Goal: Task Accomplishment & Management: Use online tool/utility

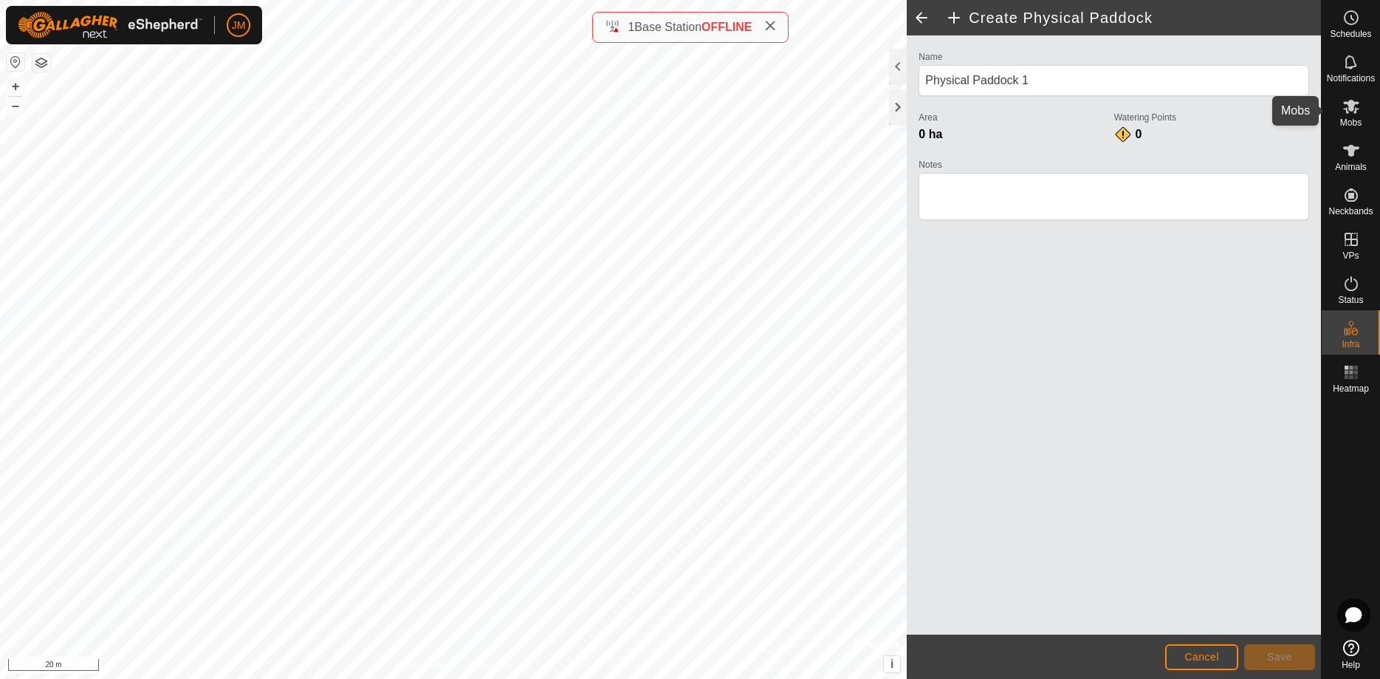
click at [1352, 115] on es-mob-svg-icon at bounding box center [1351, 107] width 27 height 24
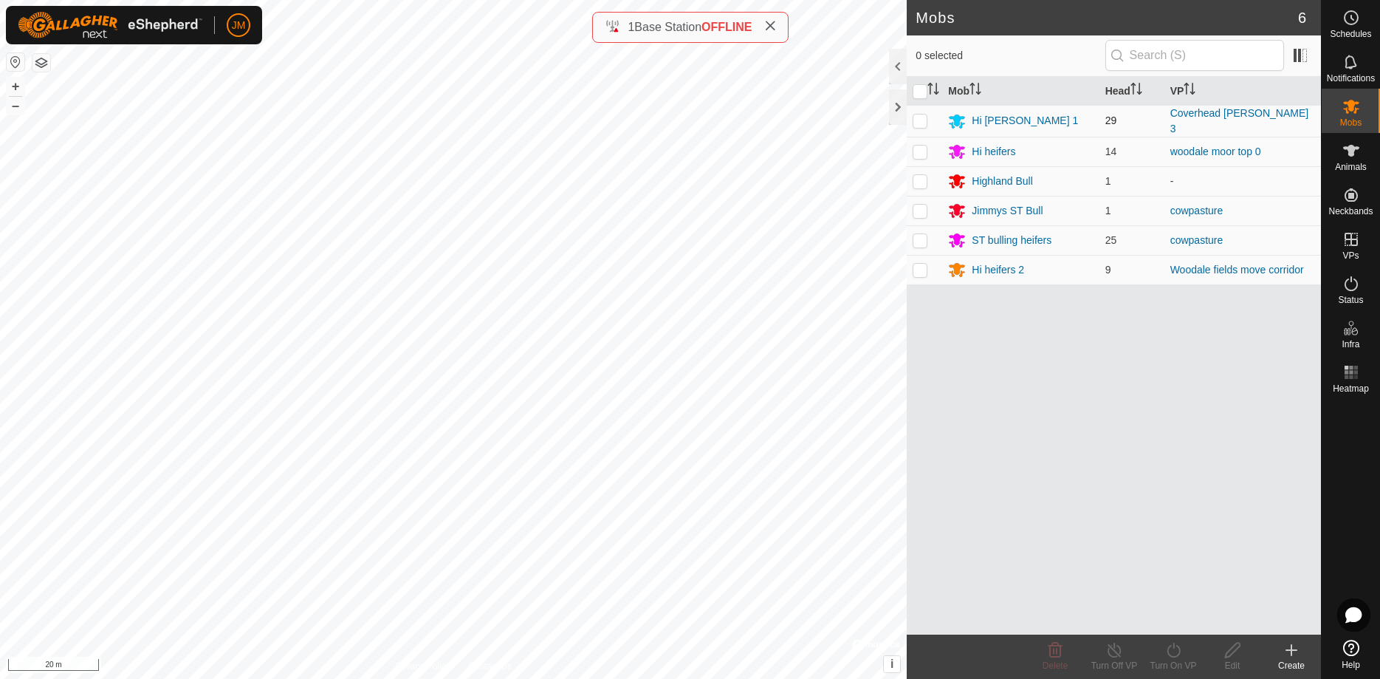
click at [922, 116] on p-checkbox at bounding box center [920, 120] width 15 height 12
checkbox input "true"
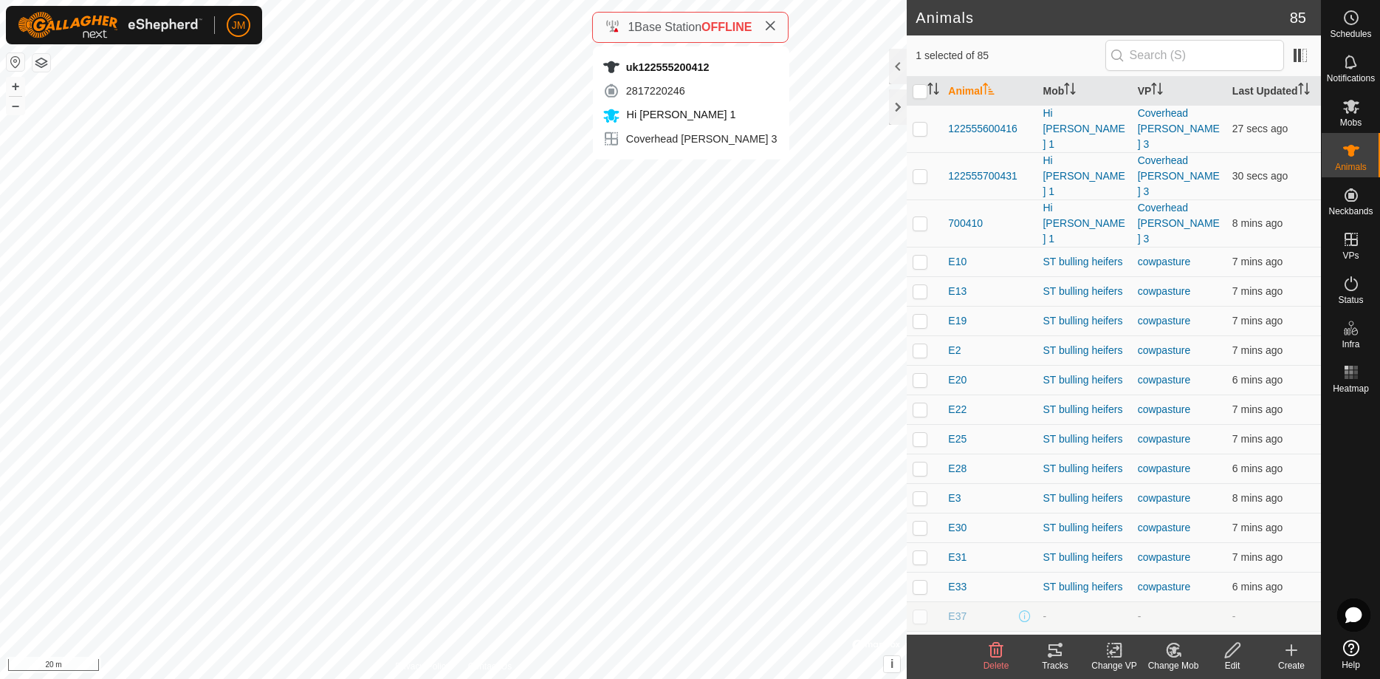
checkbox input "false"
checkbox input "true"
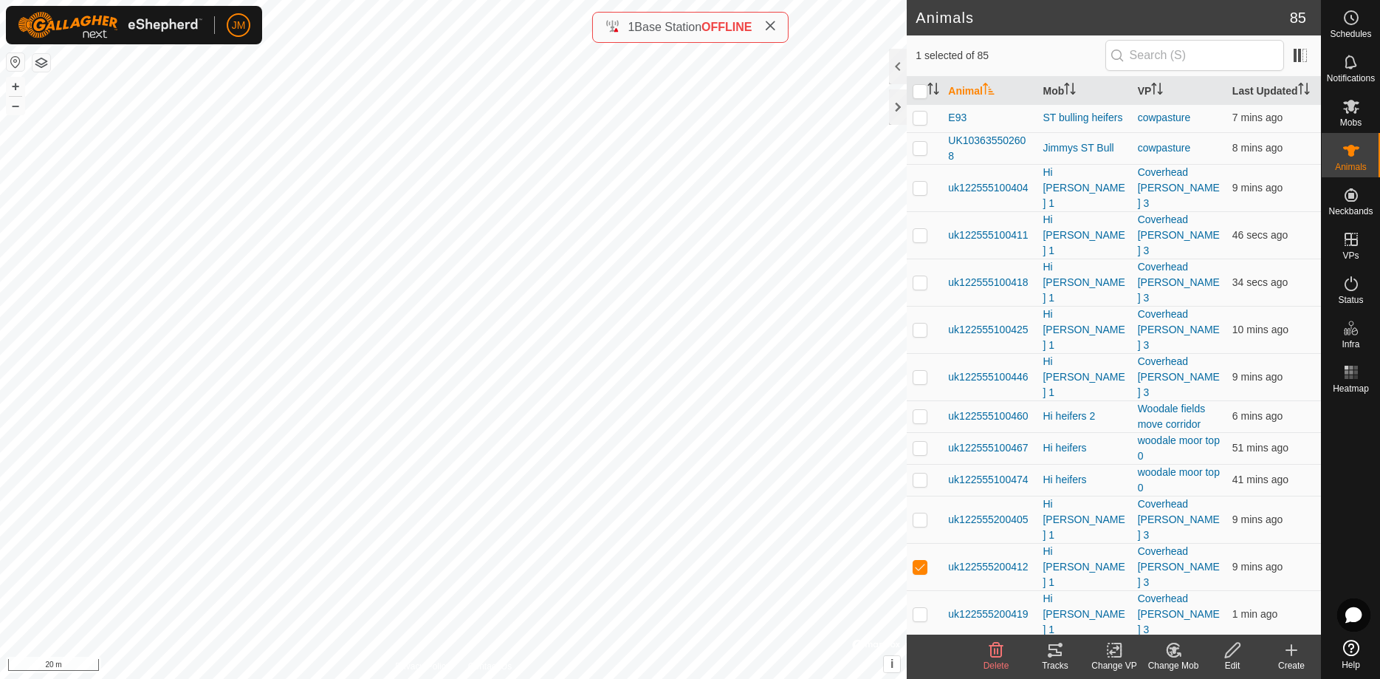
scroll to position [1054, 0]
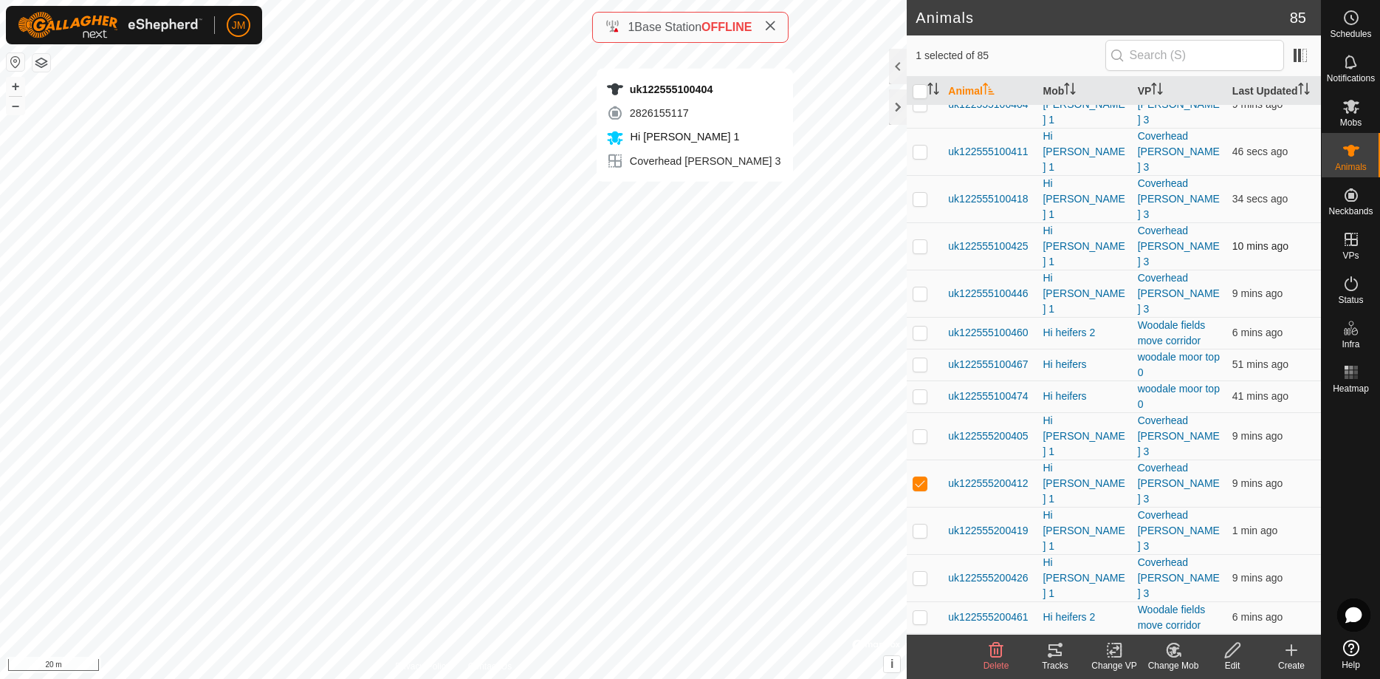
checkbox input "true"
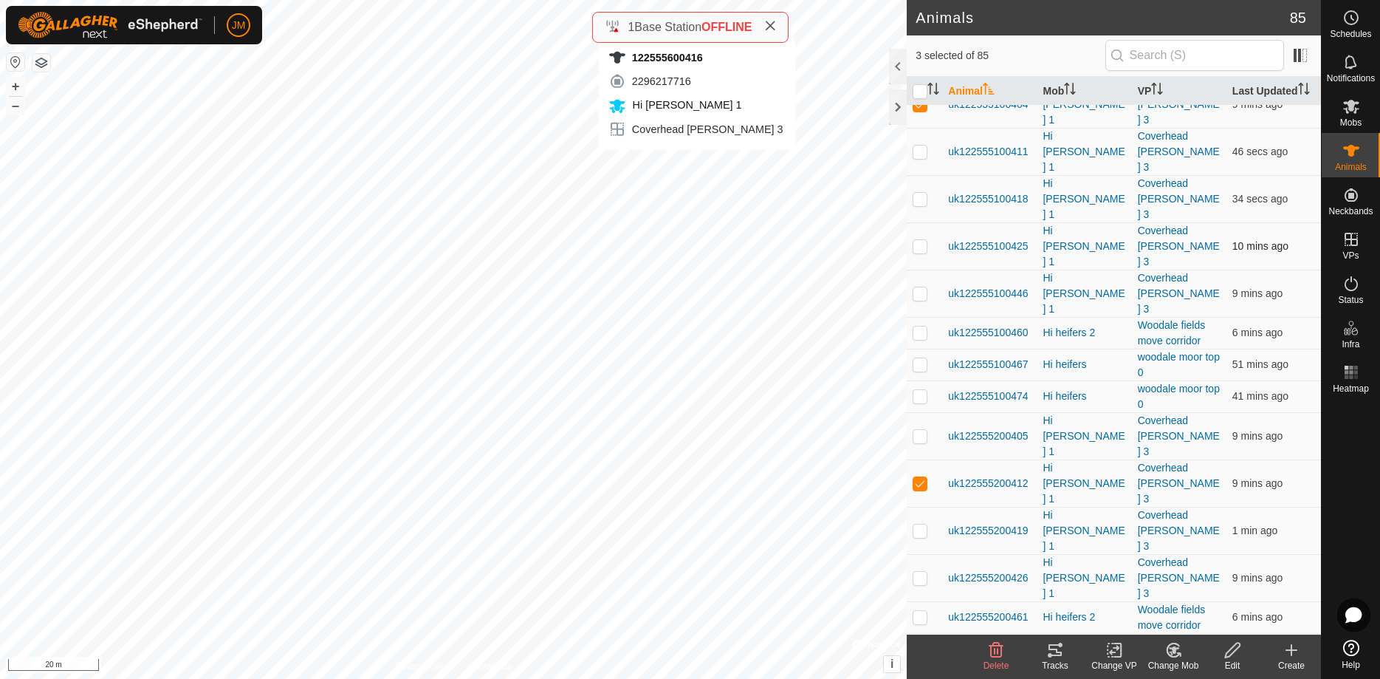
checkbox input "true"
click at [1061, 650] on icon at bounding box center [1055, 650] width 18 height 18
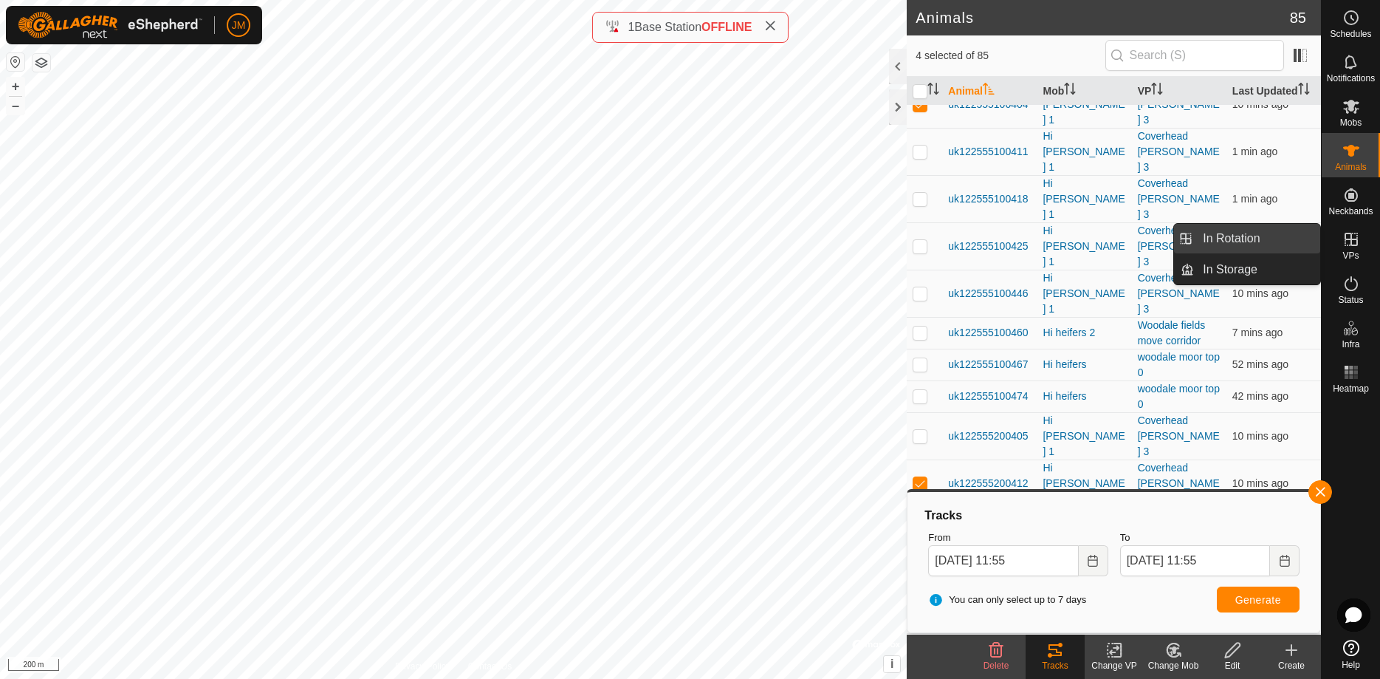
click at [1263, 240] on link "In Rotation" at bounding box center [1257, 239] width 126 height 30
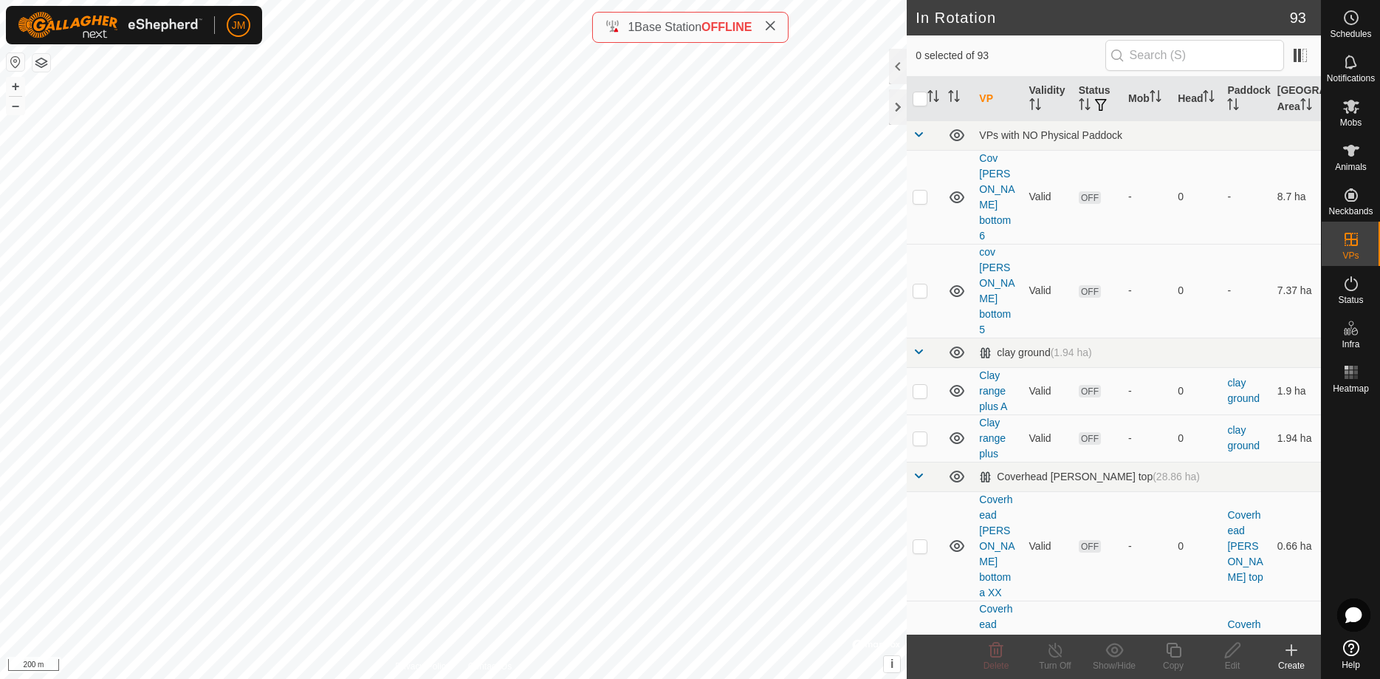
scroll to position [1054, 0]
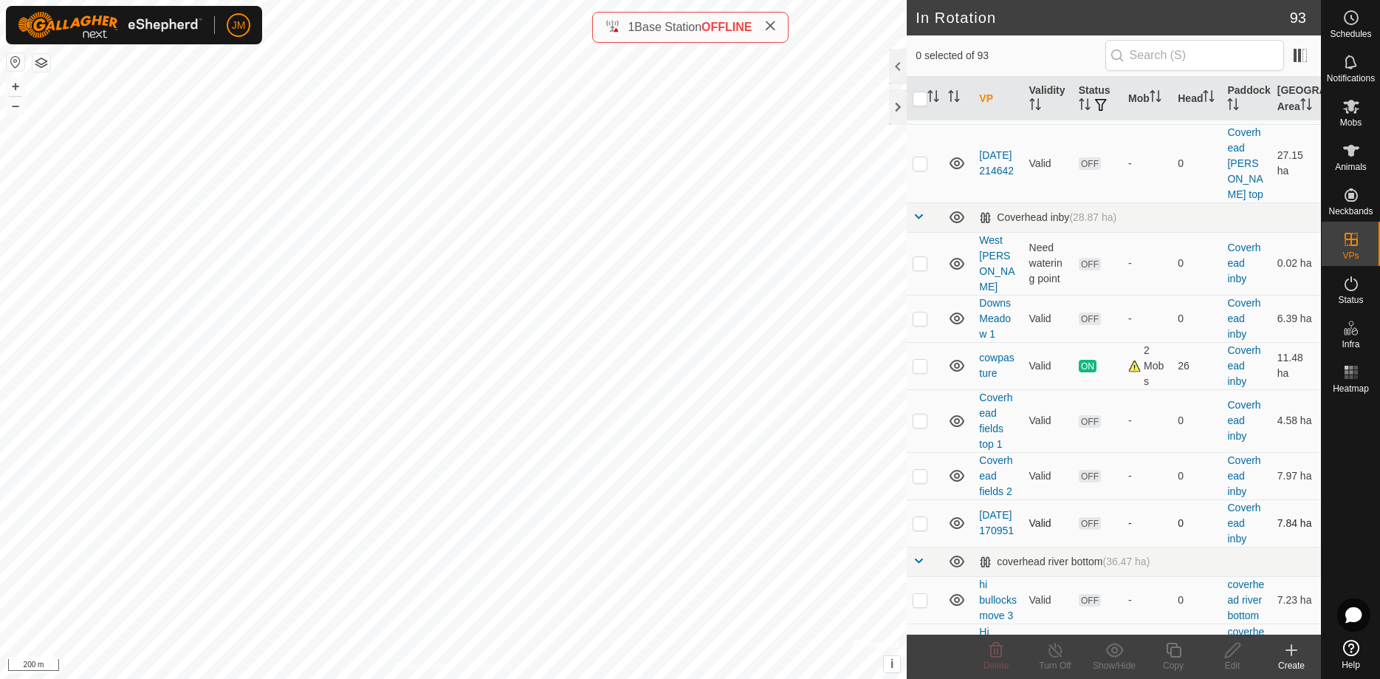
checkbox input "true"
checkbox input "false"
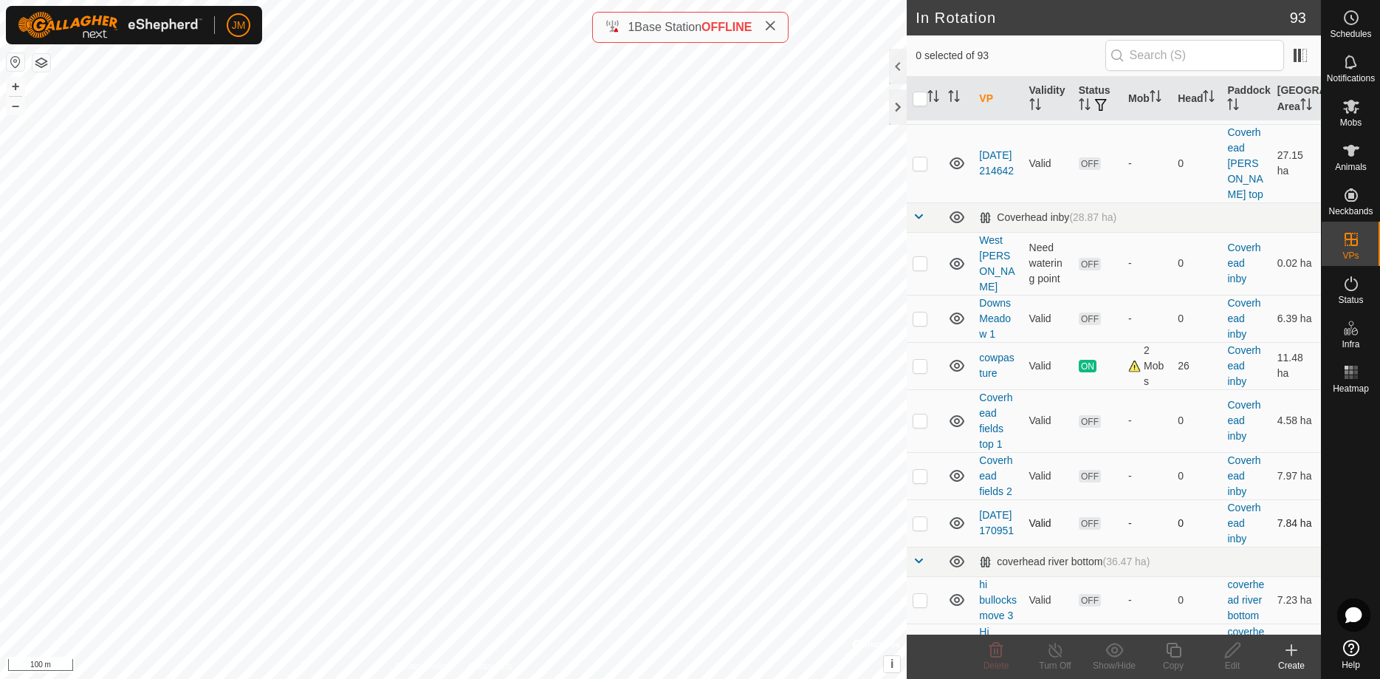
checkbox input "true"
click at [1232, 645] on icon at bounding box center [1233, 650] width 18 height 18
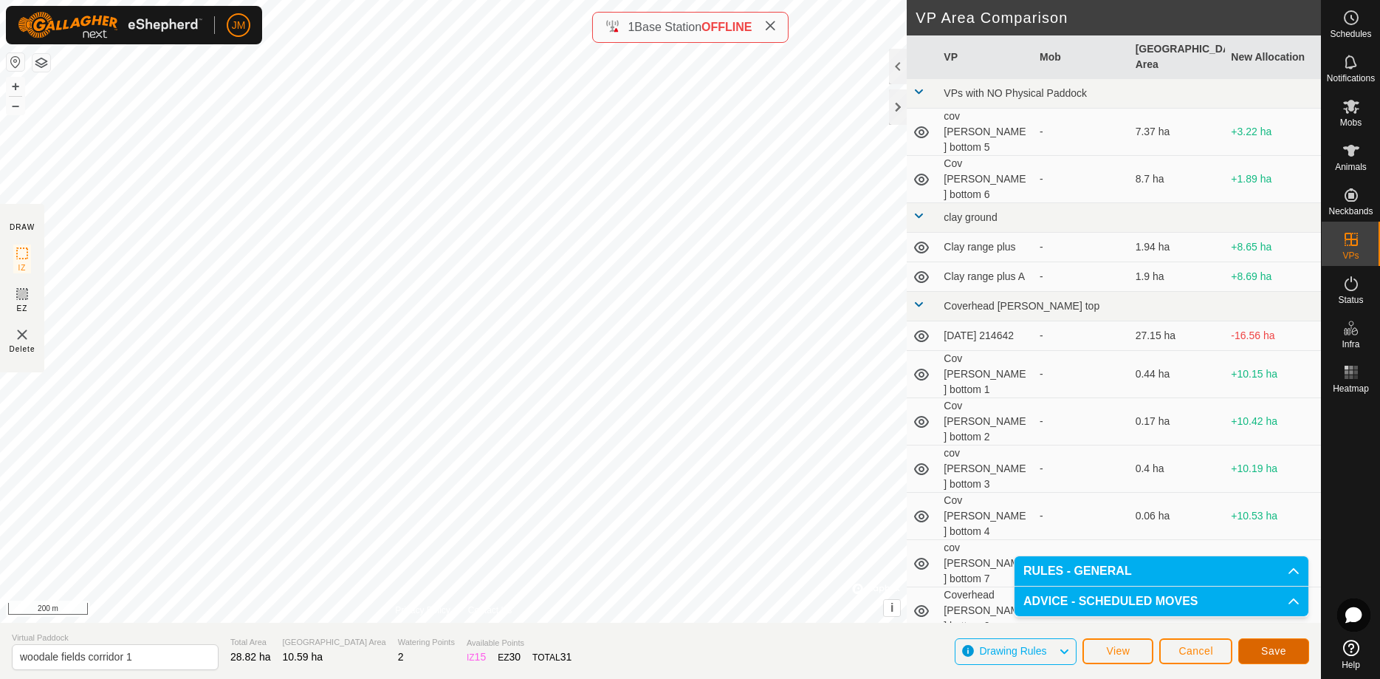
click at [1287, 651] on button "Save" at bounding box center [1273, 651] width 71 height 26
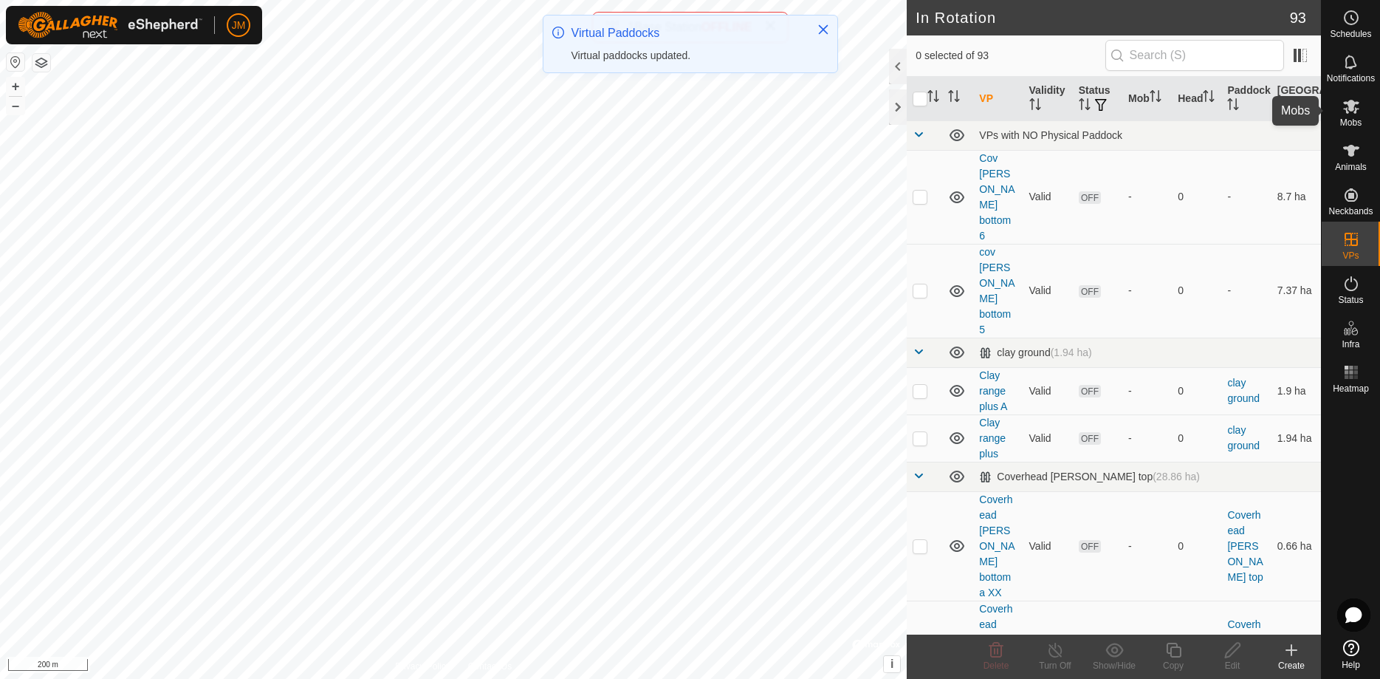
click at [1342, 118] on span "Mobs" at bounding box center [1350, 122] width 21 height 9
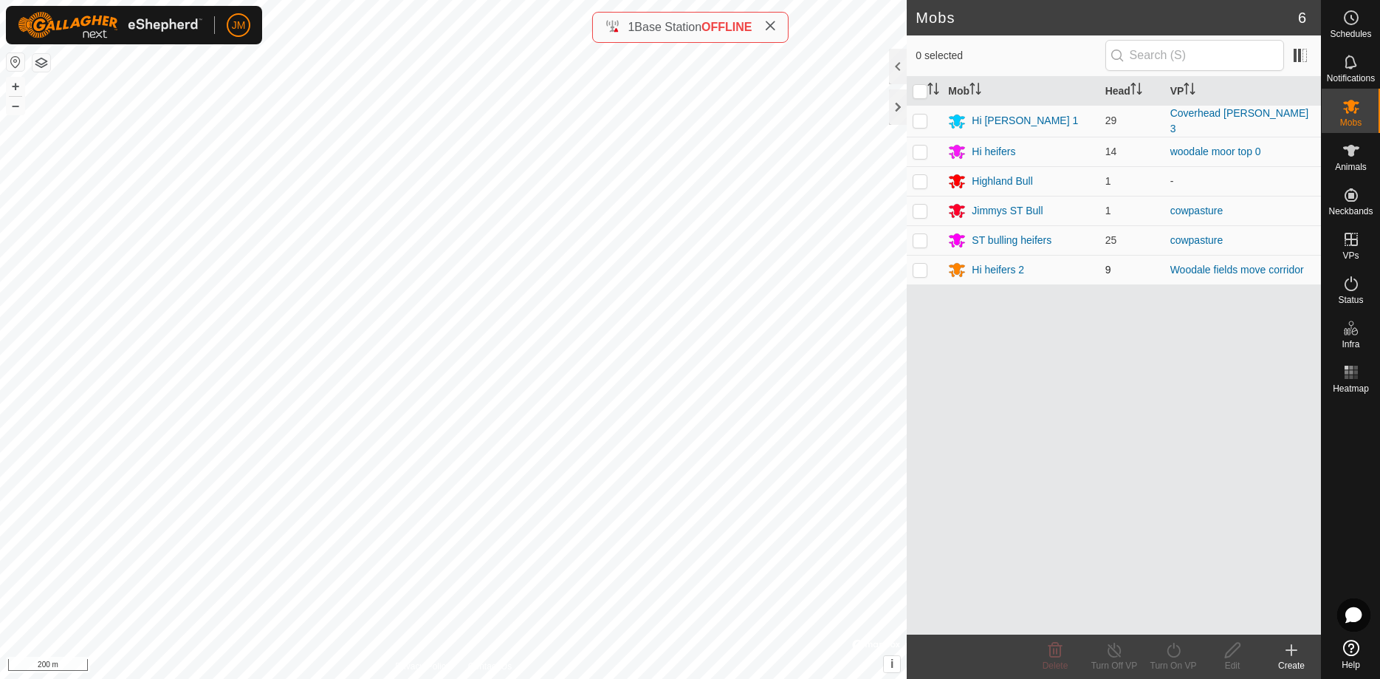
click at [924, 267] on p-checkbox at bounding box center [920, 270] width 15 height 12
checkbox input "true"
click at [991, 271] on div "Hi heifers 2" at bounding box center [998, 270] width 52 height 16
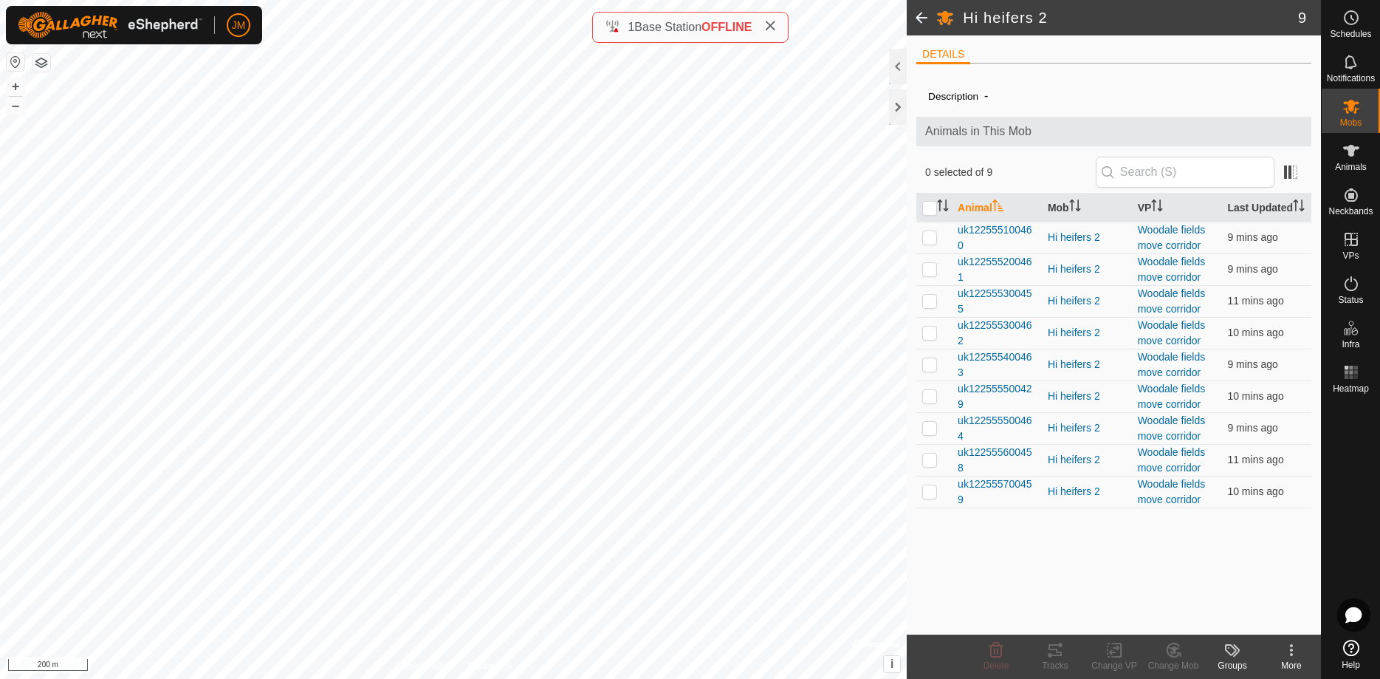
click at [920, 20] on span at bounding box center [922, 17] width 30 height 35
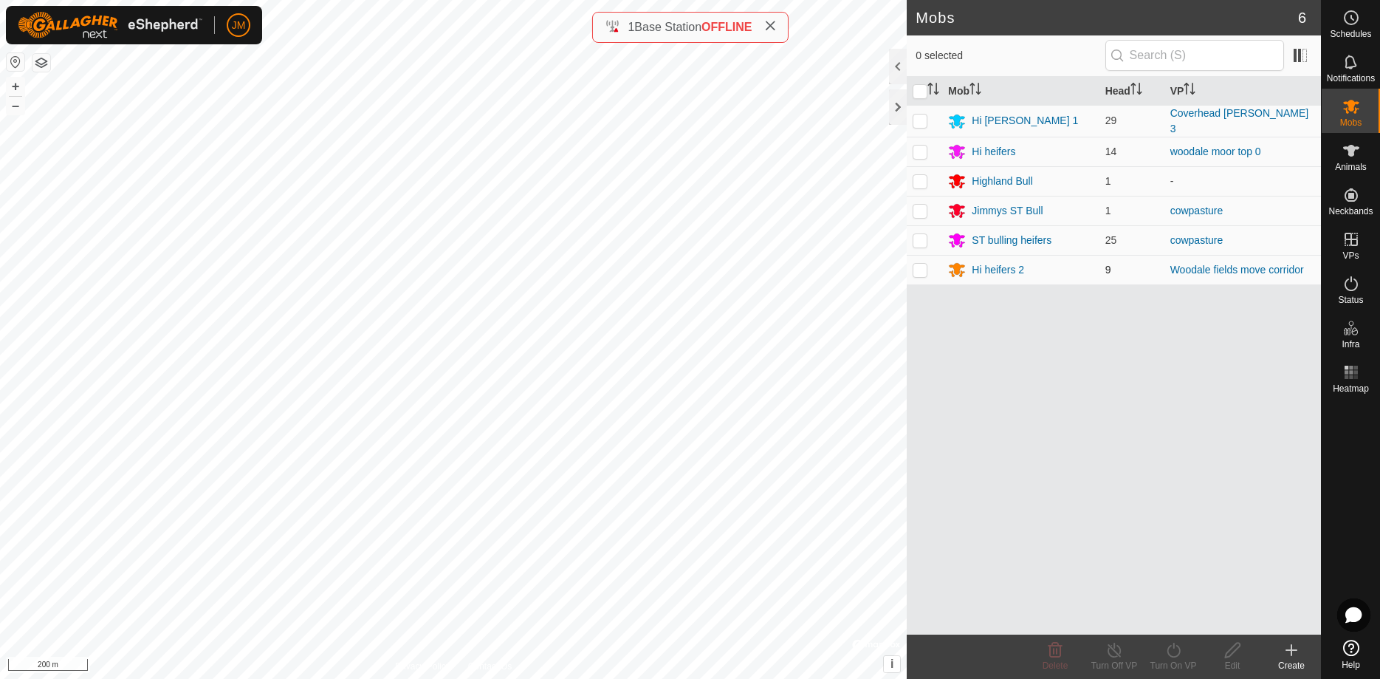
click at [920, 270] on p-checkbox at bounding box center [920, 270] width 15 height 12
checkbox input "true"
click at [1170, 646] on icon at bounding box center [1173, 649] width 13 height 15
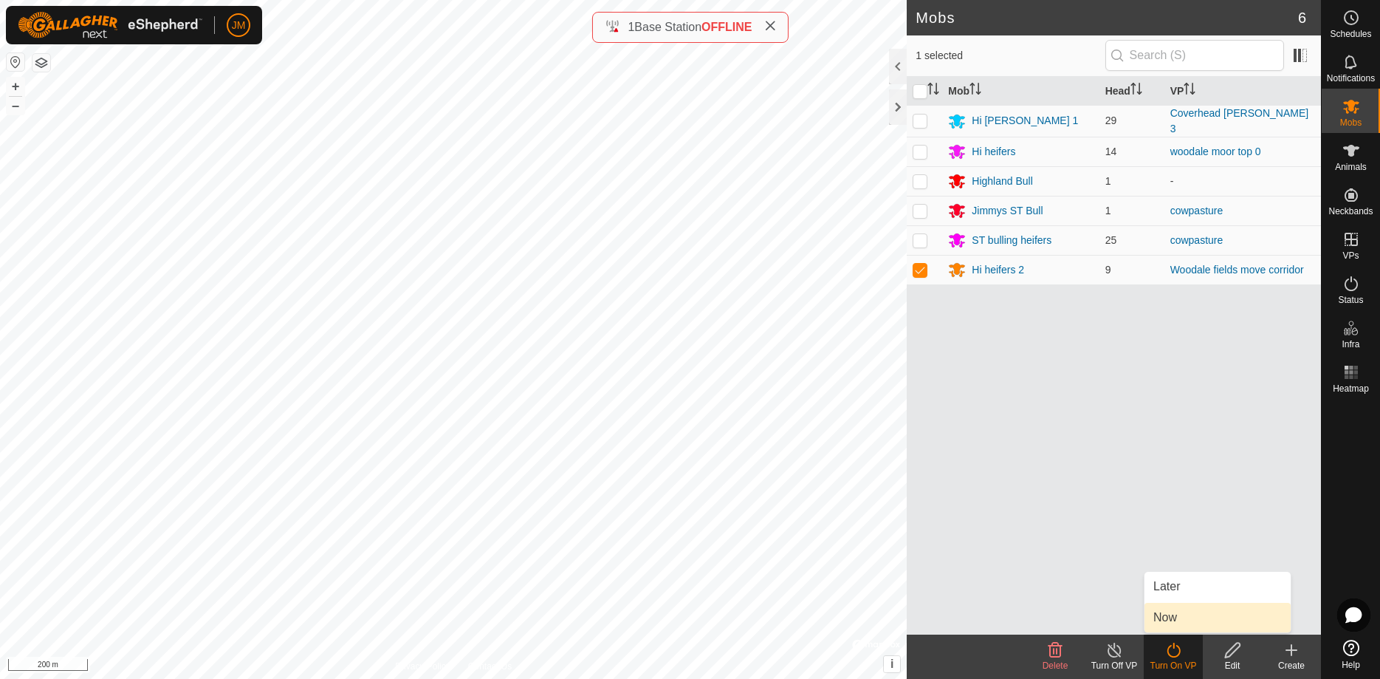
click at [1186, 618] on link "Now" at bounding box center [1218, 618] width 146 height 30
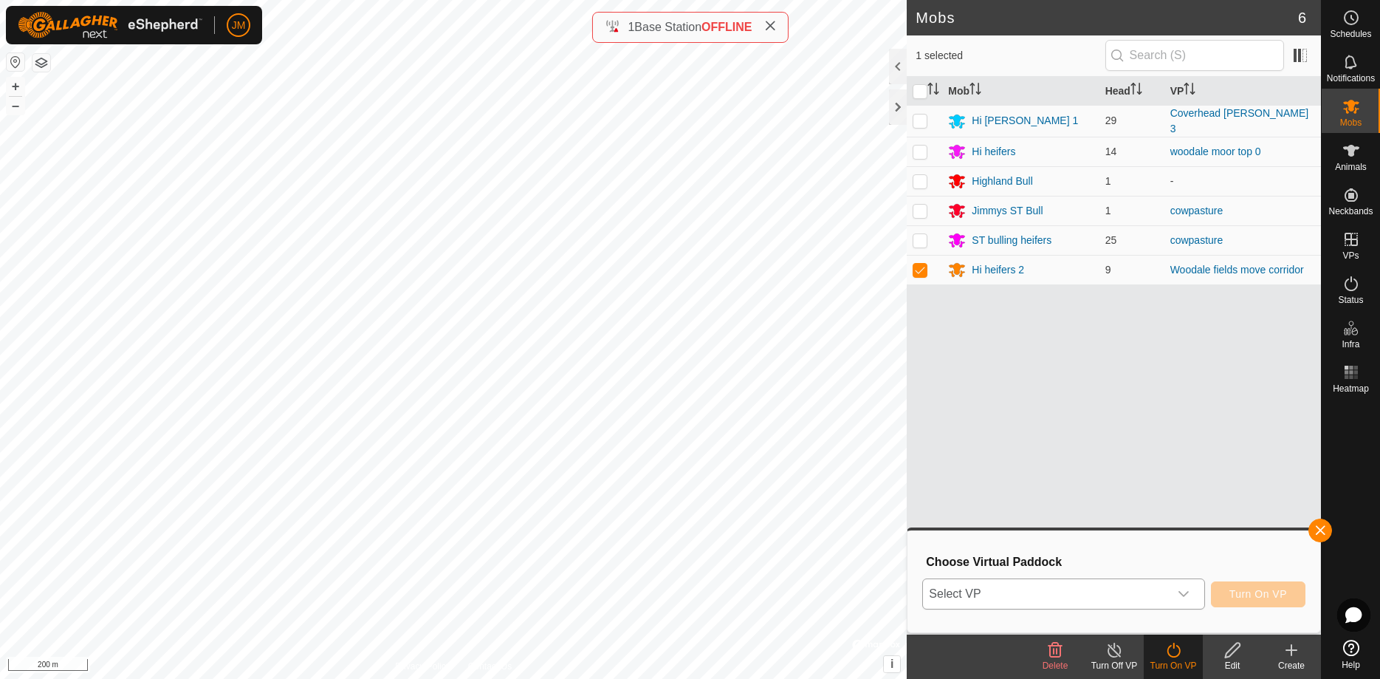
click at [1043, 591] on span "Select VP" at bounding box center [1045, 594] width 245 height 30
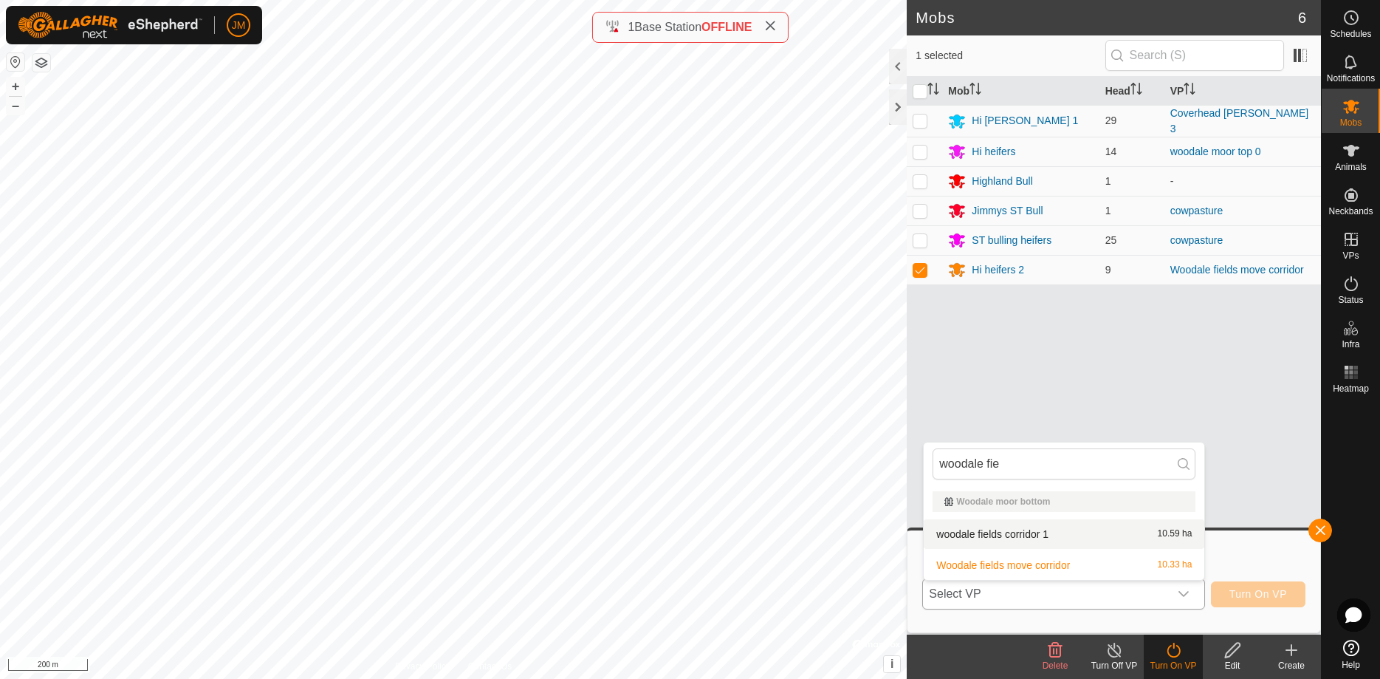
type input "woodale fie"
click at [1026, 533] on li "woodale fields corridor 1 10.59 ha" at bounding box center [1064, 534] width 281 height 30
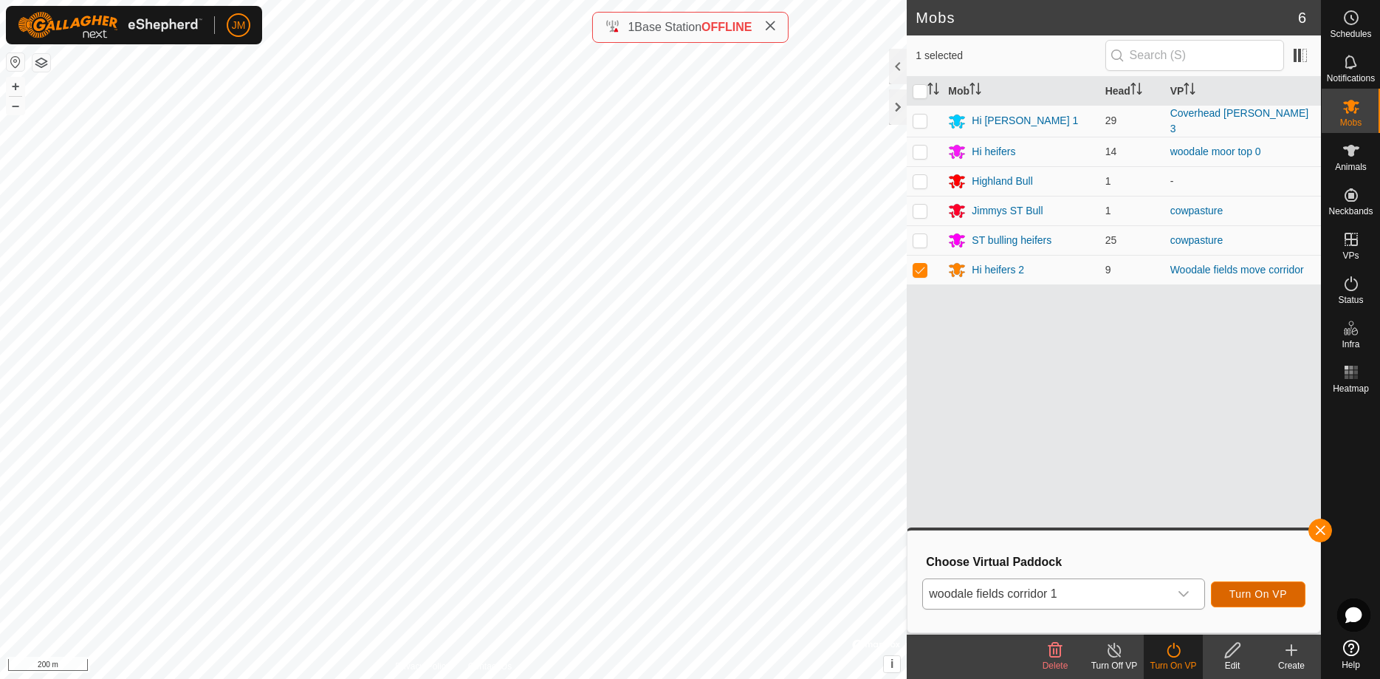
click at [1276, 596] on span "Turn On VP" at bounding box center [1258, 594] width 58 height 12
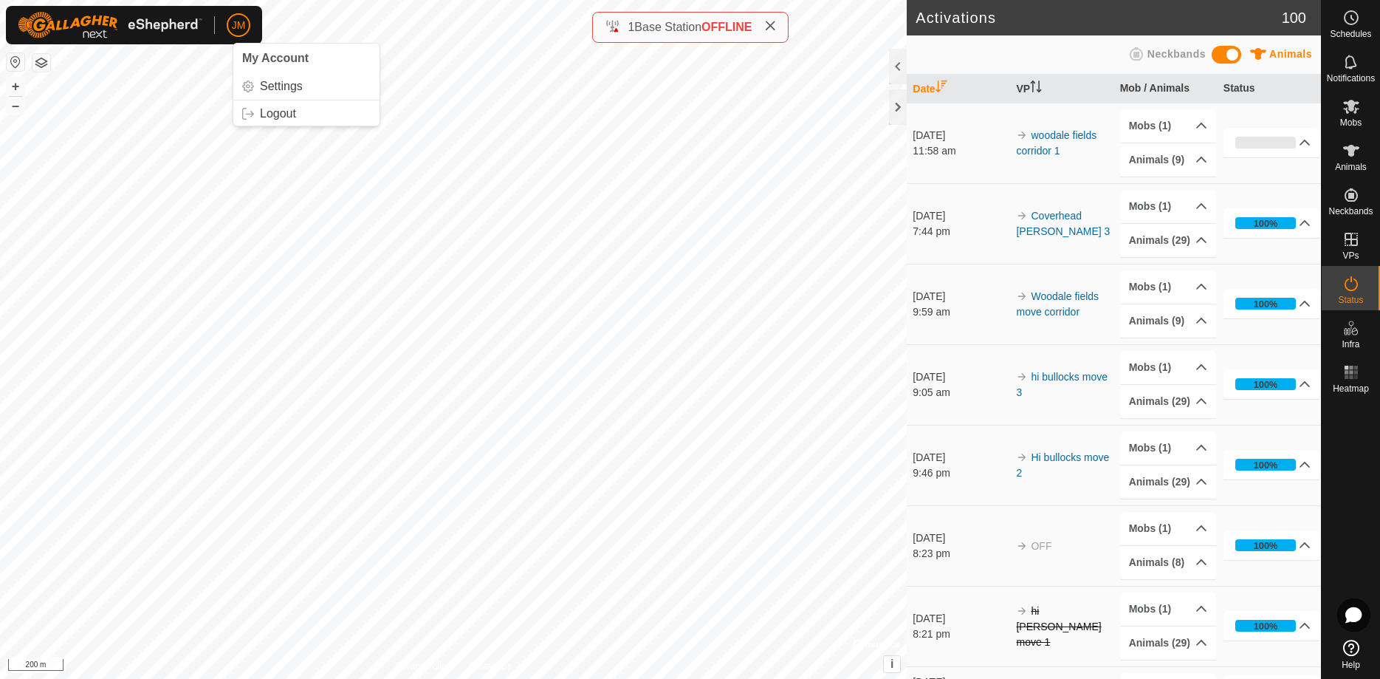
click at [233, 25] on span "JM" at bounding box center [239, 26] width 14 height 16
click at [285, 116] on link "Logout" at bounding box center [306, 114] width 146 height 24
